Goal: Task Accomplishment & Management: Use online tool/utility

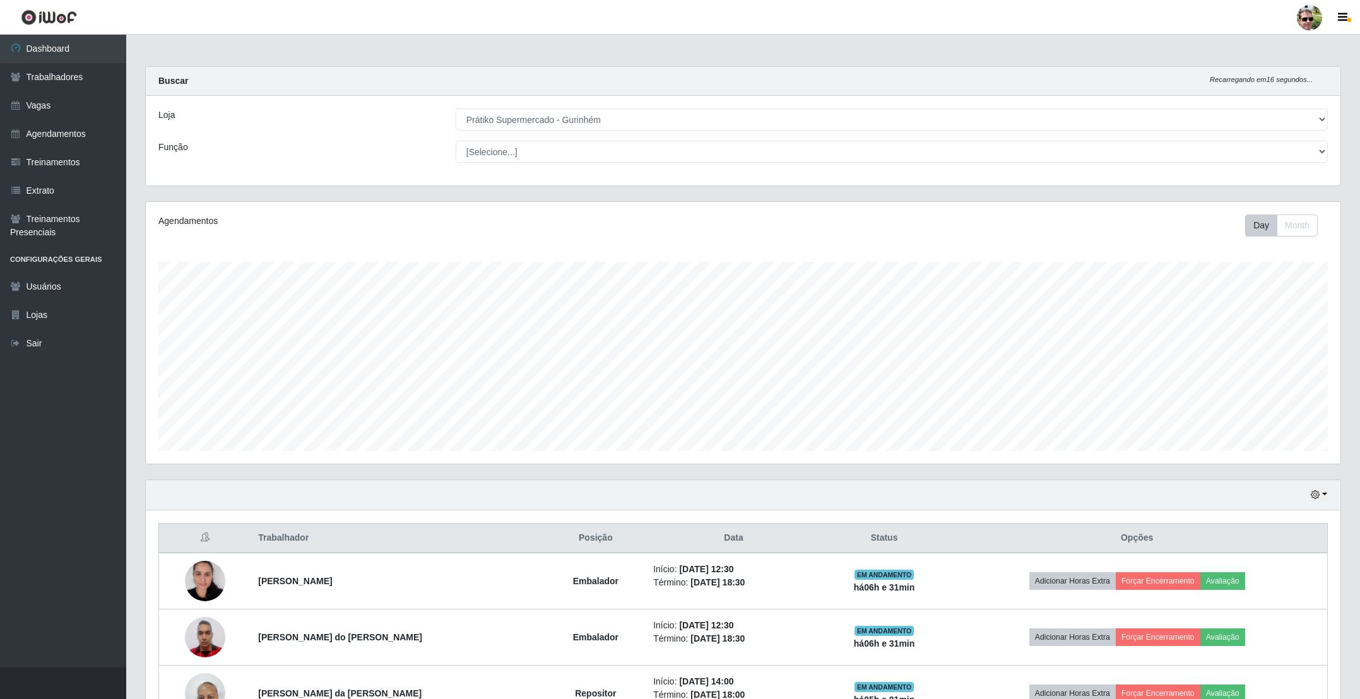
select select "176"
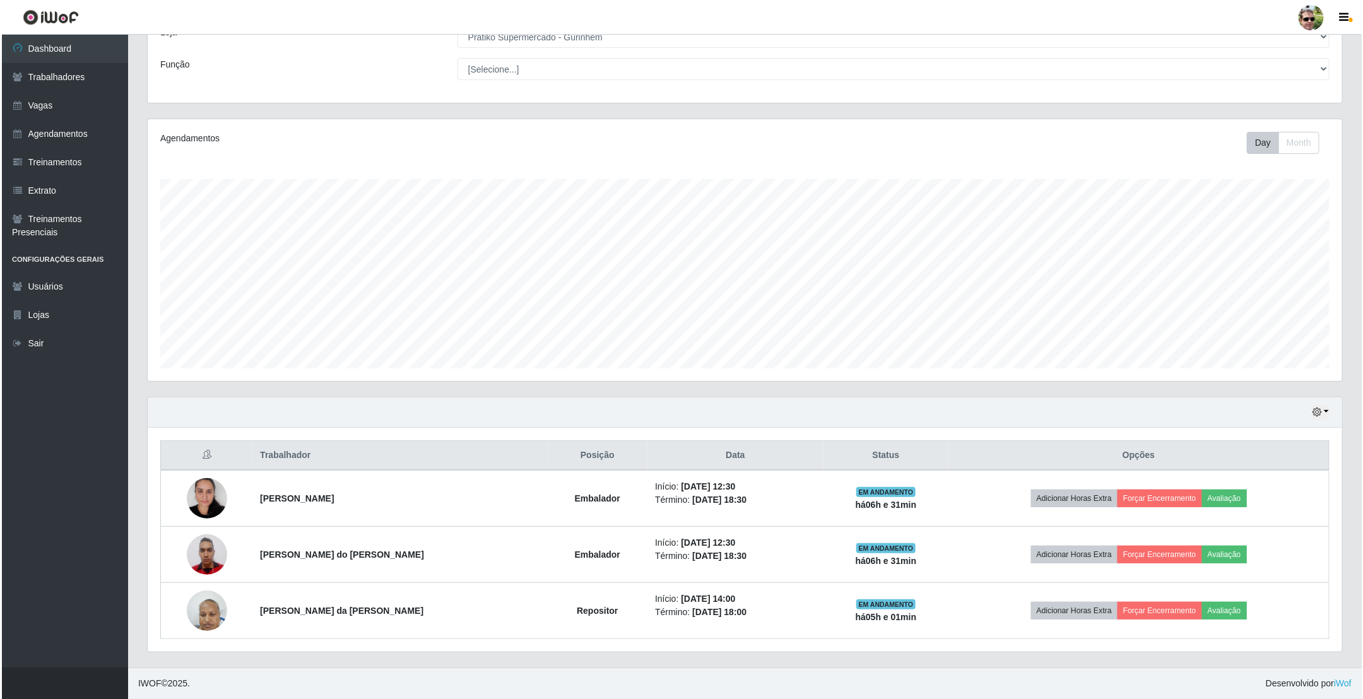
scroll to position [263, 1193]
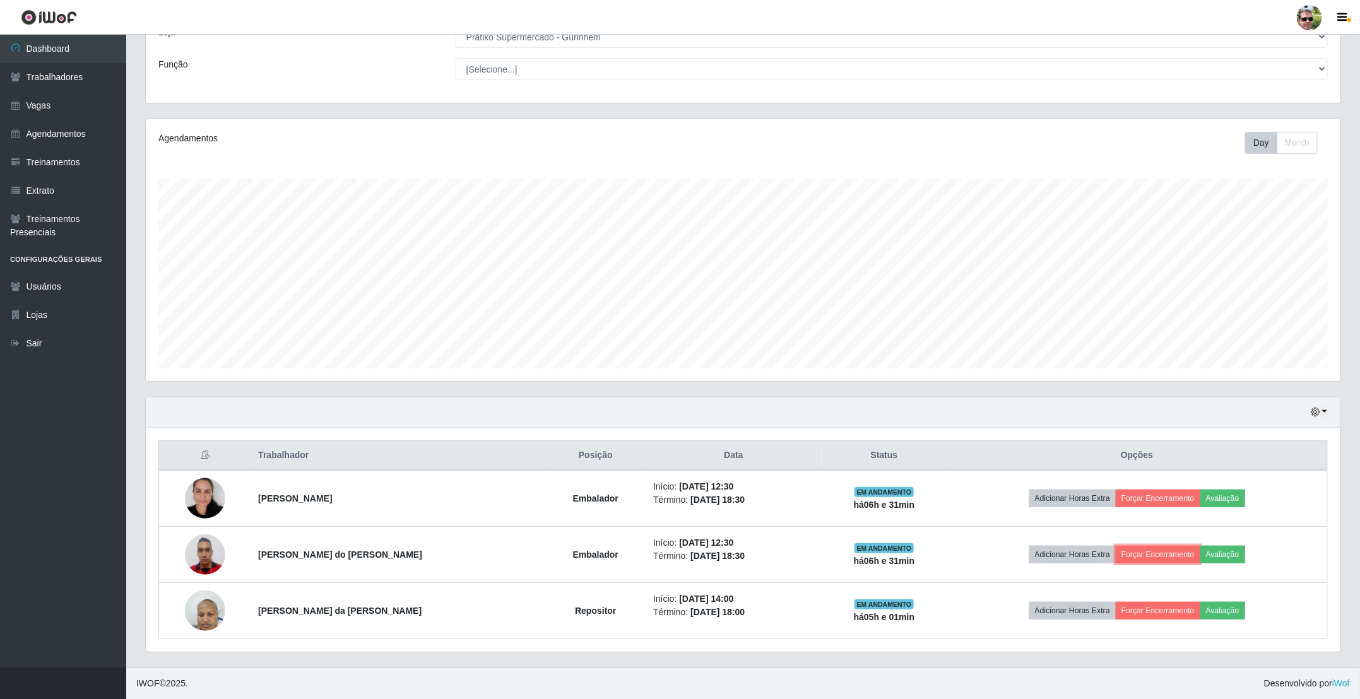
click at [1146, 549] on button "Forçar Encerramento" at bounding box center [1158, 555] width 85 height 18
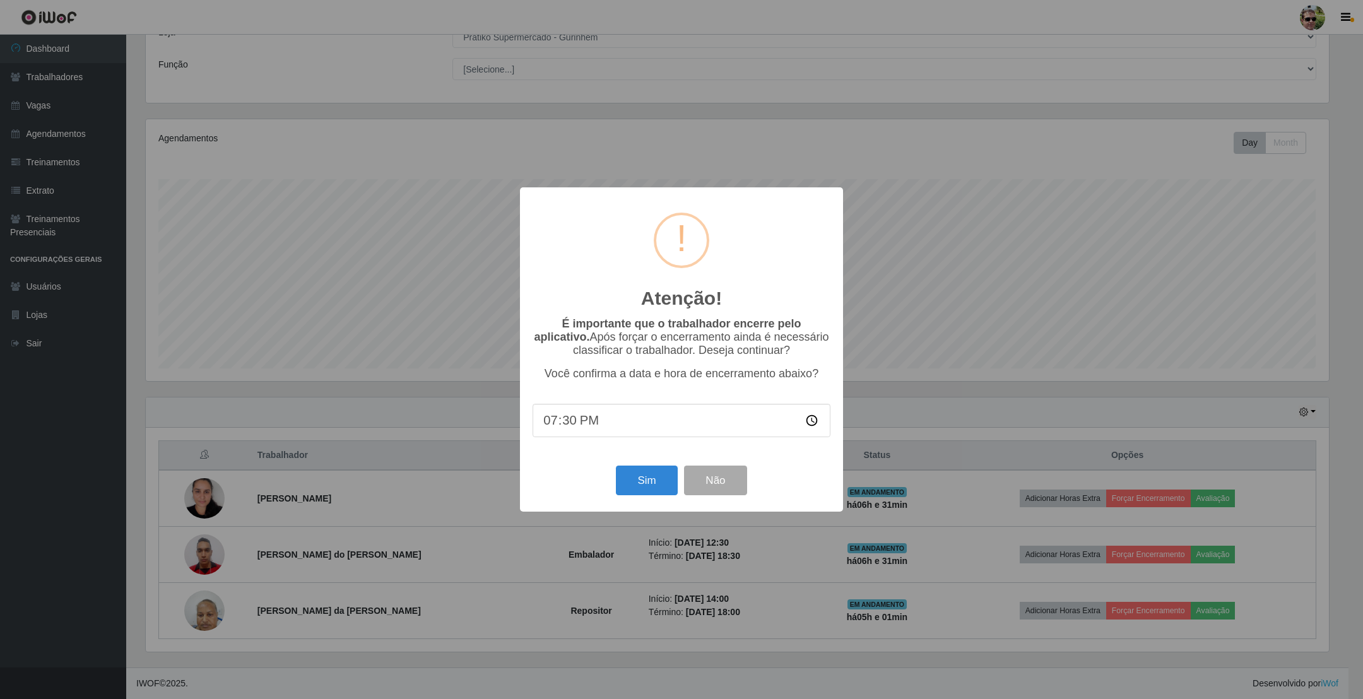
type input "19:00"
click at [616, 466] on button "Sim" at bounding box center [646, 481] width 61 height 30
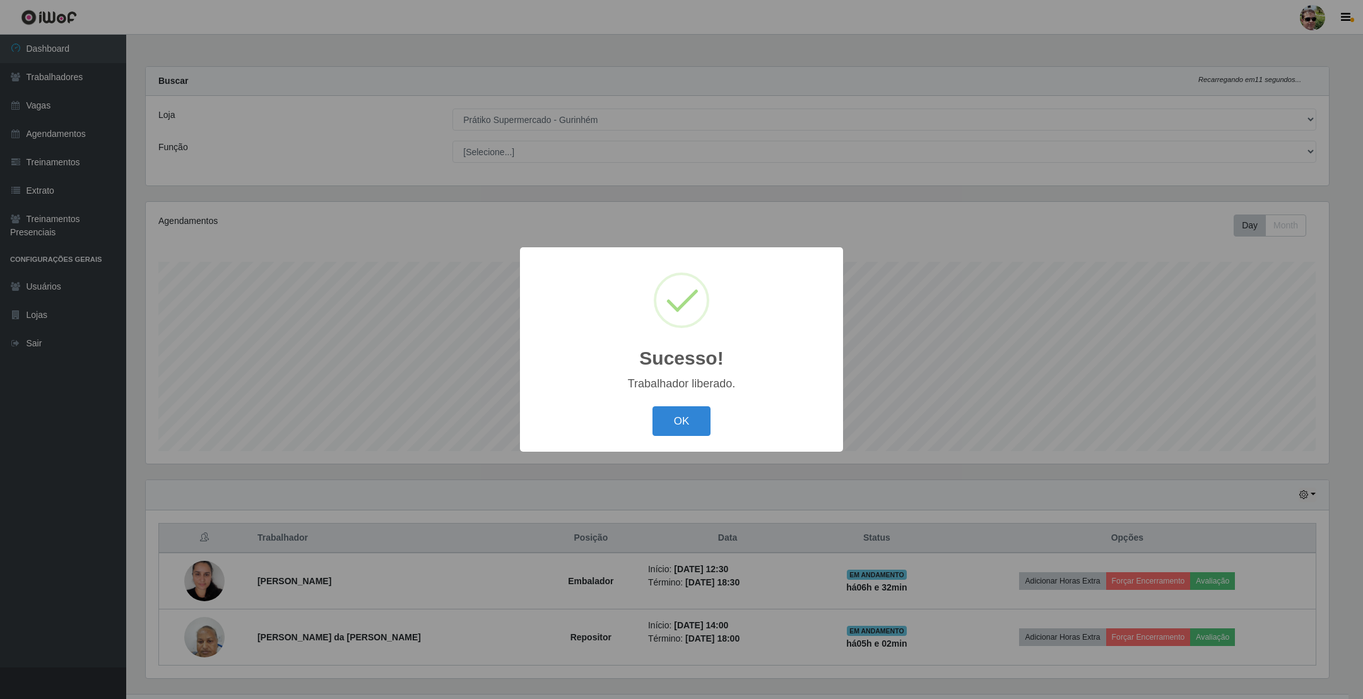
click at [653, 406] on button "OK" at bounding box center [682, 421] width 59 height 30
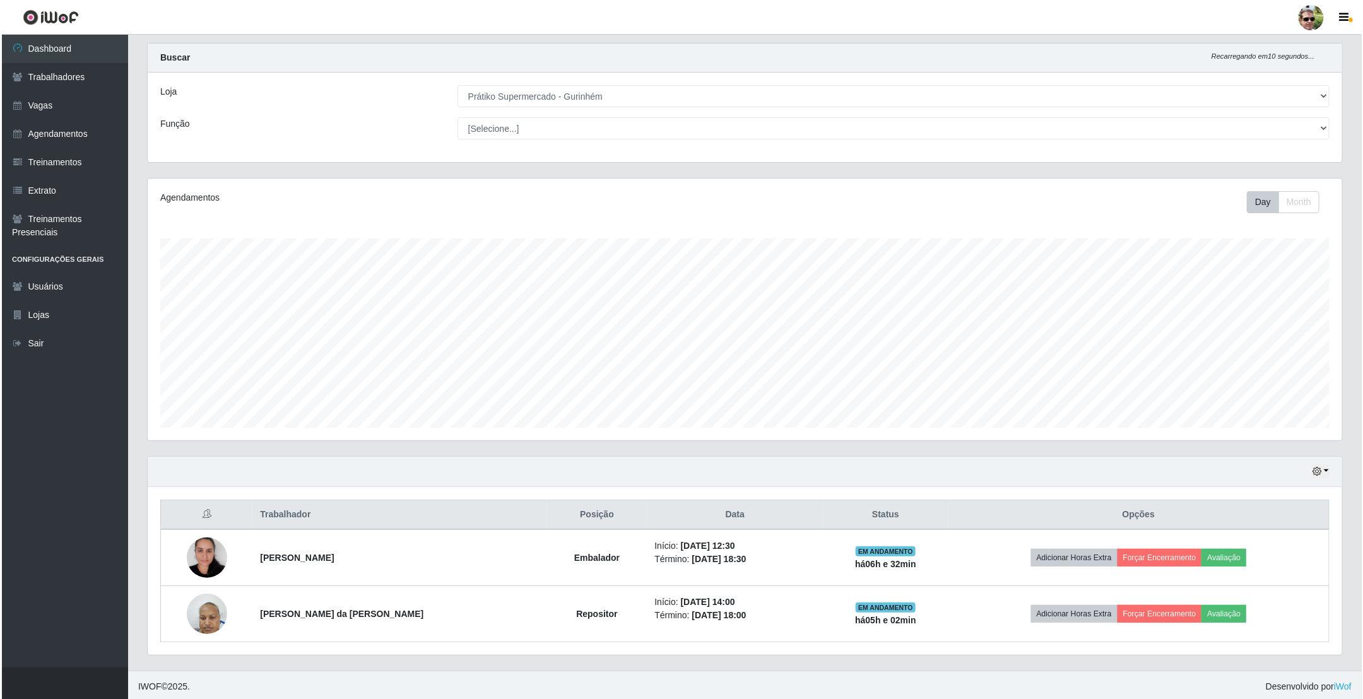
scroll to position [30, 0]
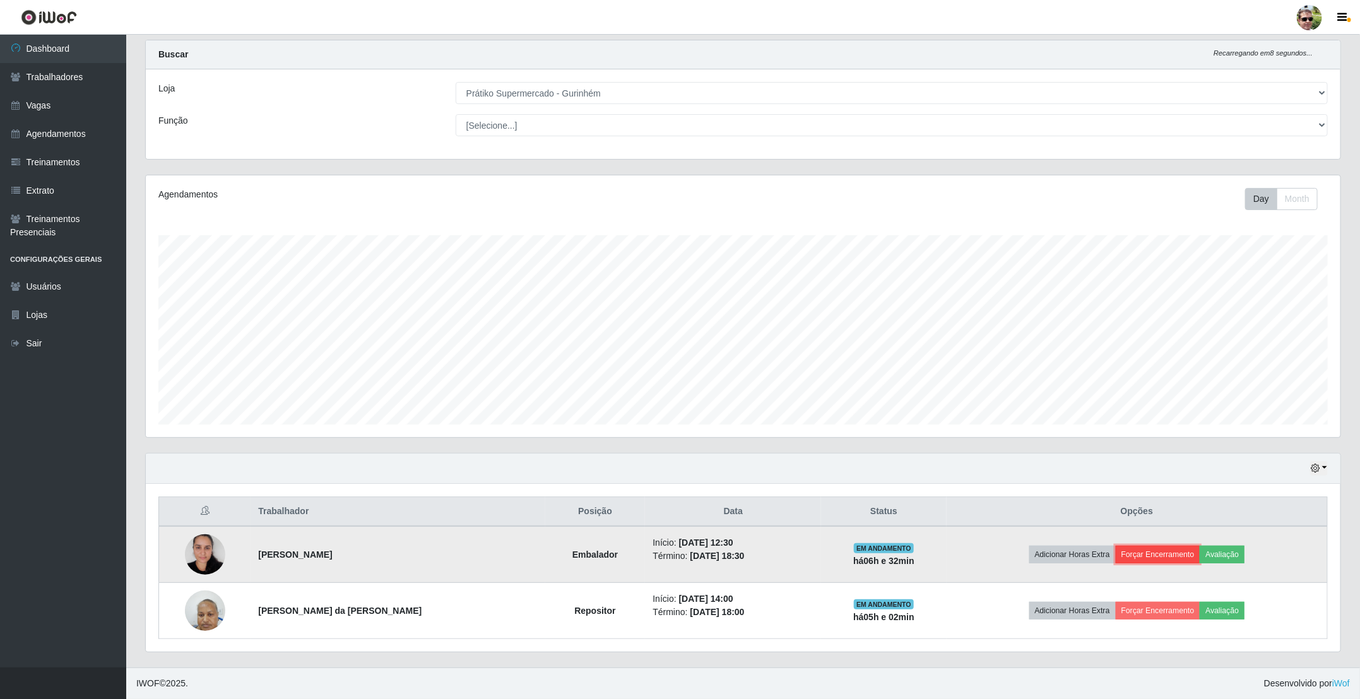
click at [1163, 557] on button "Forçar Encerramento" at bounding box center [1158, 555] width 85 height 18
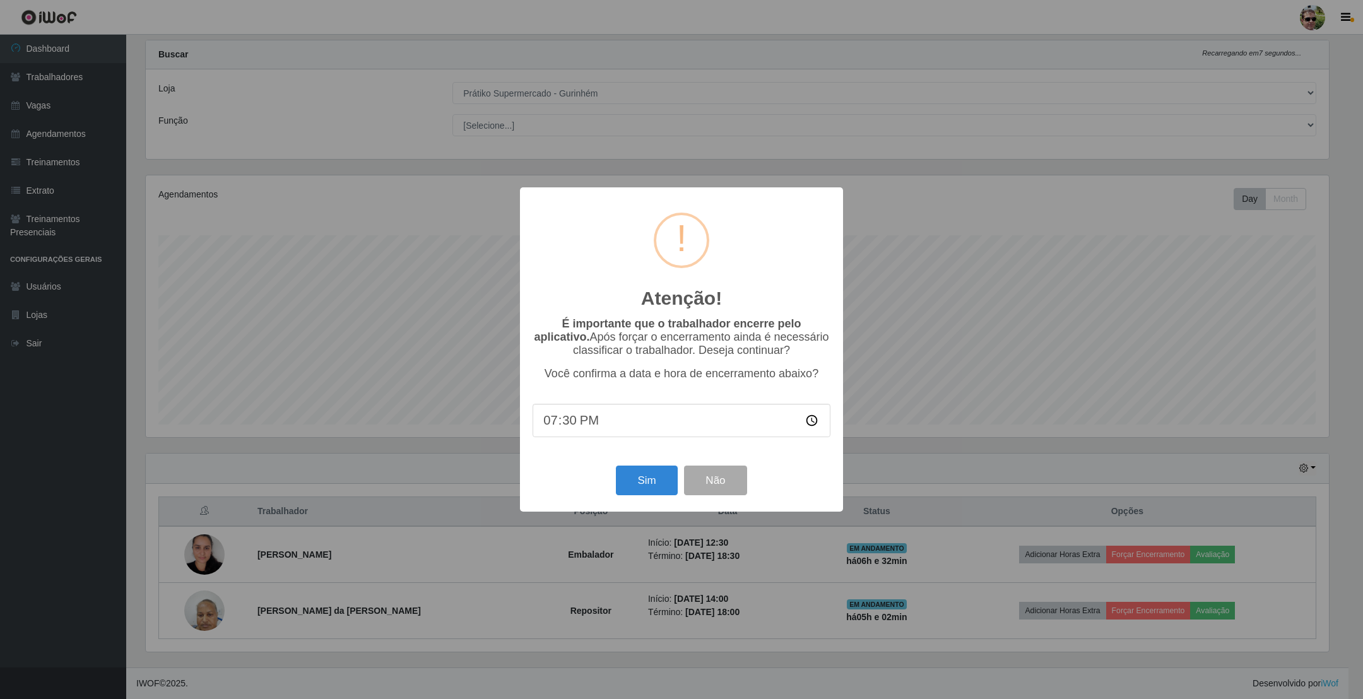
type input "19:00"
click at [644, 477] on button "Sim" at bounding box center [646, 481] width 61 height 30
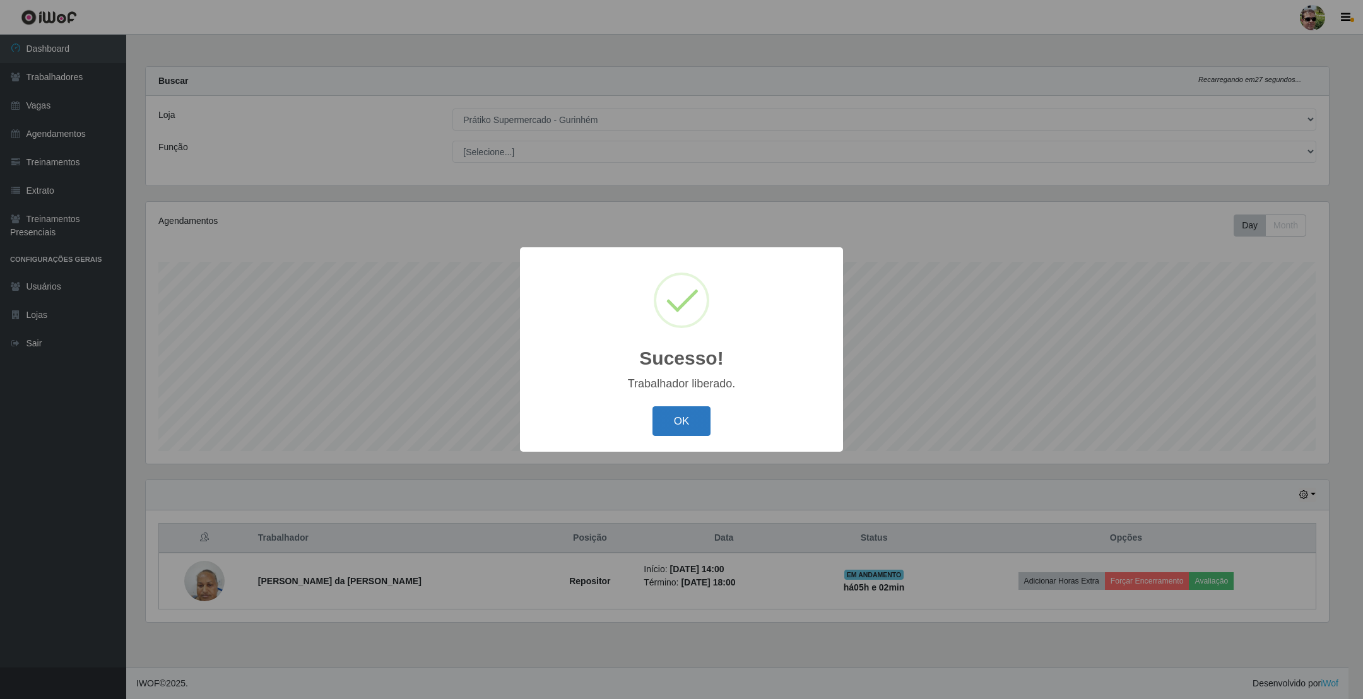
click at [682, 420] on button "OK" at bounding box center [682, 421] width 59 height 30
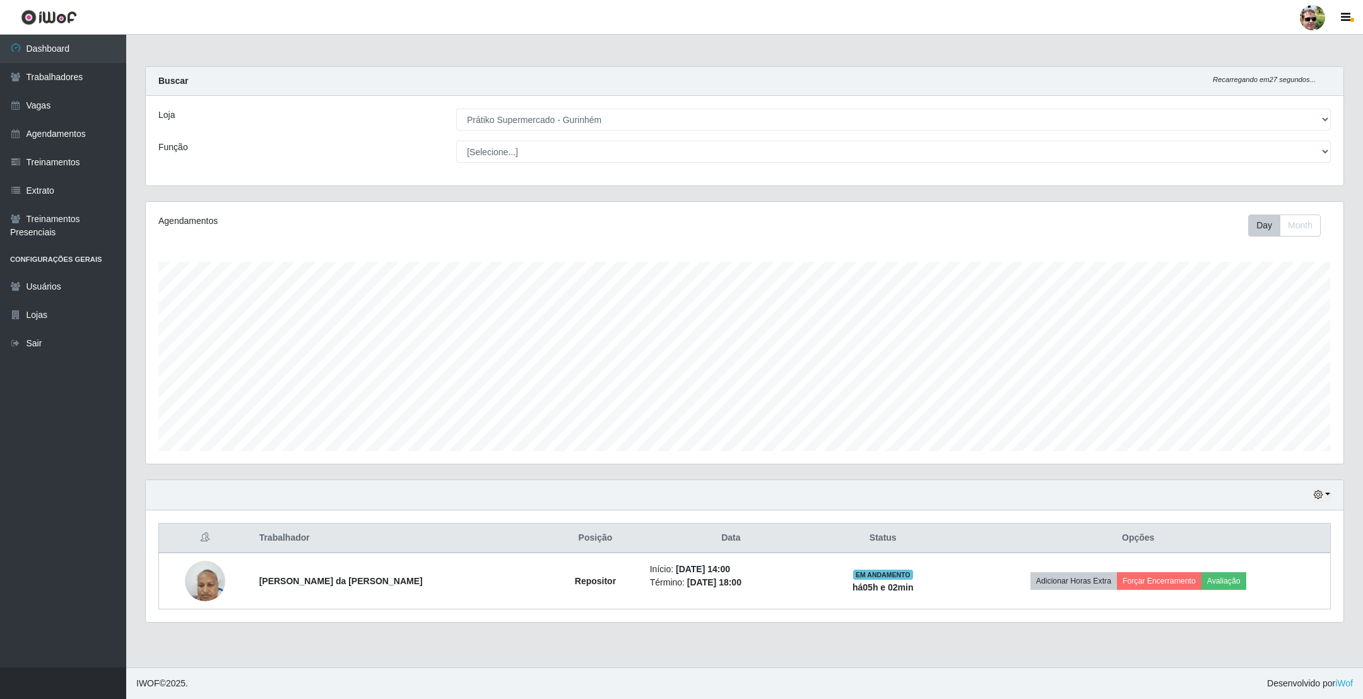
scroll to position [263, 1197]
